Goal: Task Accomplishment & Management: Use online tool/utility

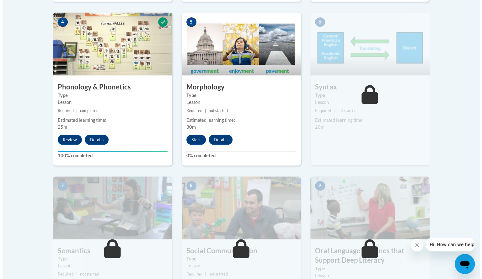
scroll to position [385, 0]
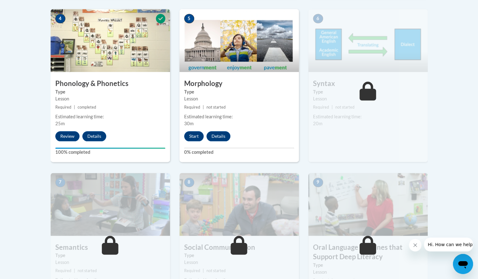
drag, startPoint x: 194, startPoint y: 135, endPoint x: 183, endPoint y: 135, distance: 11.6
click at [183, 135] on div "Start Details Feedback" at bounding box center [208, 136] width 59 height 10
click at [191, 137] on button "Start" at bounding box center [193, 136] width 19 height 10
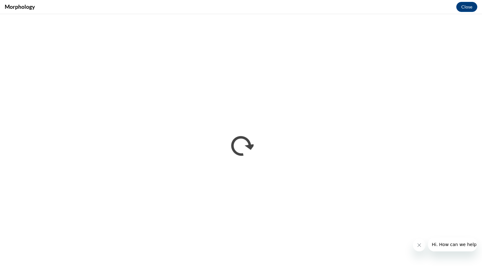
scroll to position [0, 0]
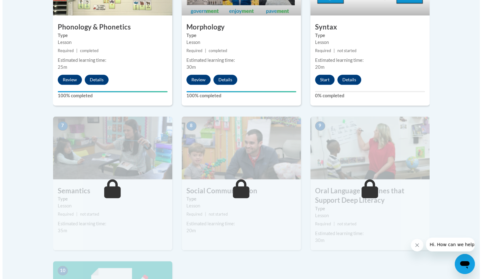
scroll to position [446, 0]
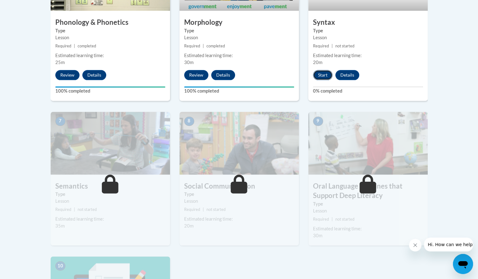
click at [320, 73] on button "Start" at bounding box center [322, 75] width 19 height 10
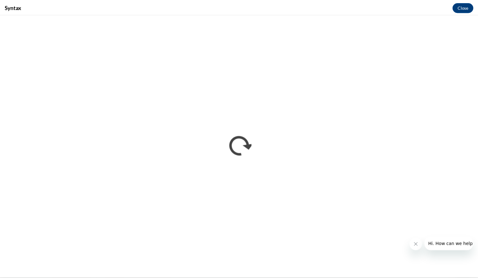
scroll to position [0, 0]
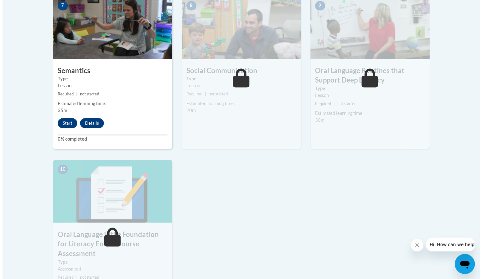
scroll to position [562, 0]
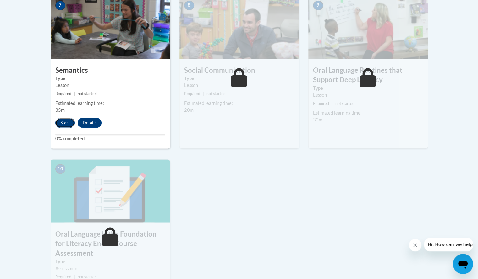
click at [64, 121] on button "Start" at bounding box center [64, 123] width 19 height 10
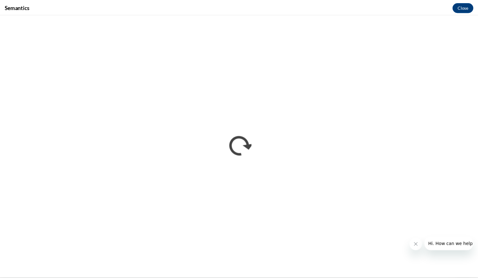
scroll to position [0, 0]
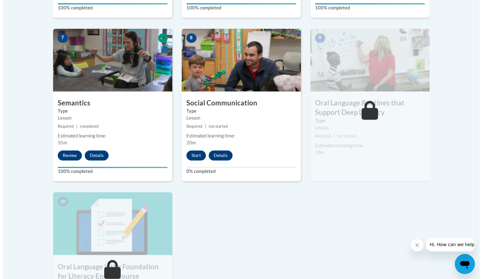
scroll to position [533, 0]
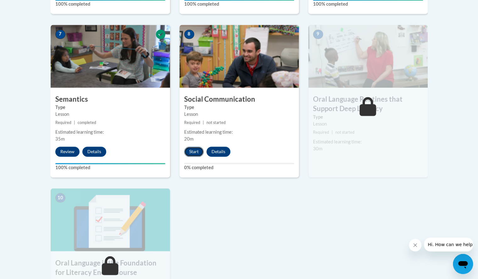
click at [189, 150] on button "Start" at bounding box center [193, 152] width 19 height 10
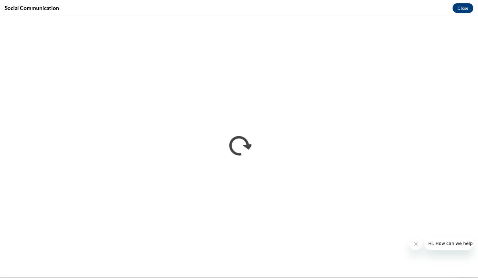
scroll to position [0, 0]
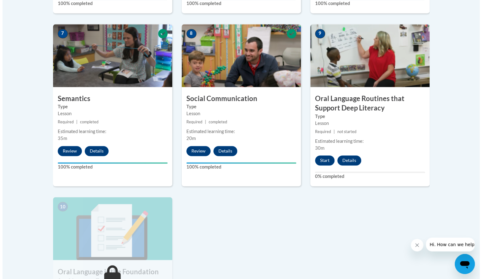
scroll to position [534, 0]
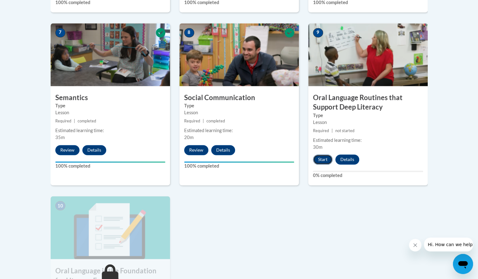
click at [321, 157] on button "Start" at bounding box center [322, 159] width 19 height 10
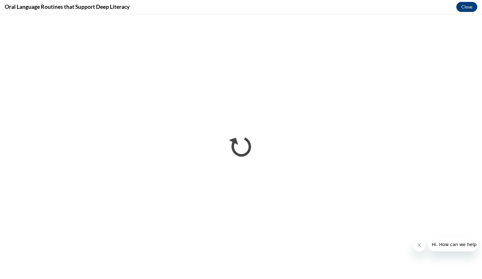
scroll to position [0, 0]
